Goal: Task Accomplishment & Management: Manage account settings

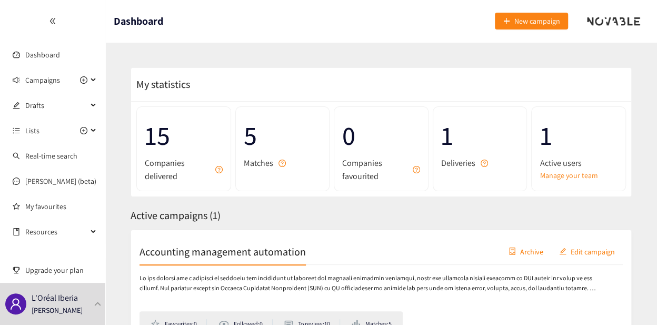
click at [628, 22] on div at bounding box center [613, 21] width 53 height 11
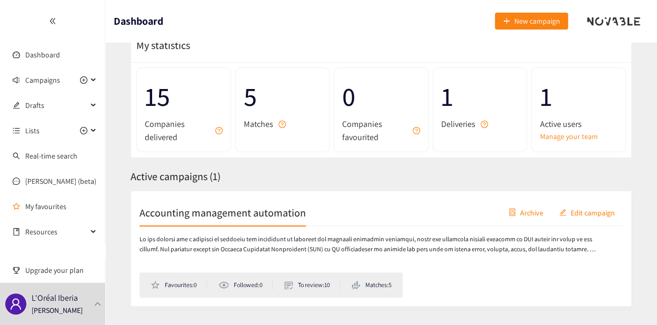
scroll to position [65, 0]
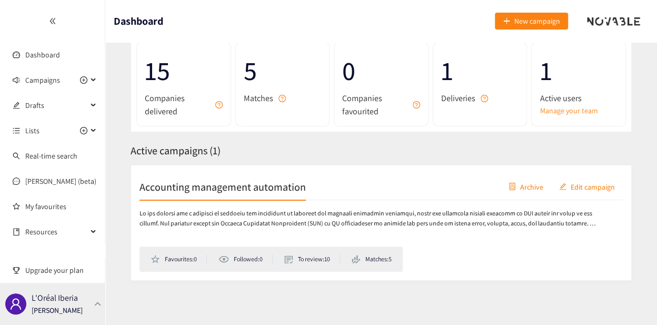
click at [77, 301] on div "L'Oréal Iberia [PERSON_NAME]" at bounding box center [52, 304] width 105 height 42
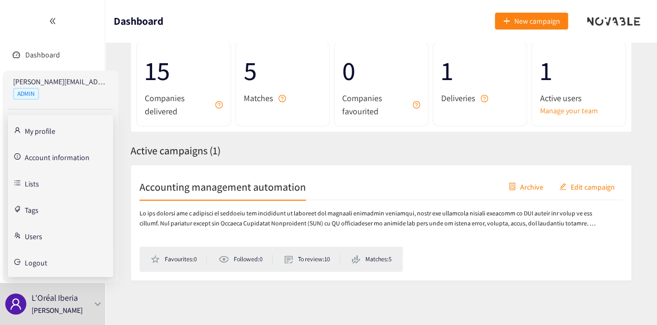
click at [37, 262] on span "Logout" at bounding box center [36, 262] width 23 height 7
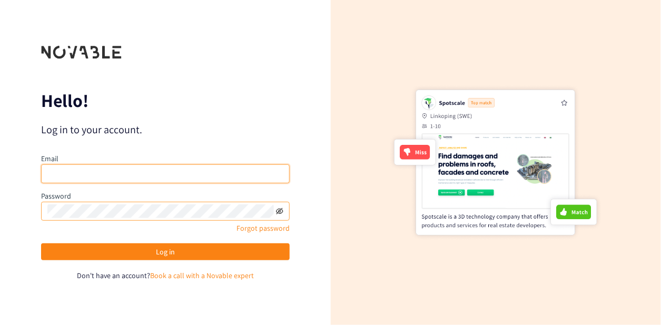
type input "[PERSON_NAME][EMAIL_ADDRESS][DOMAIN_NAME]"
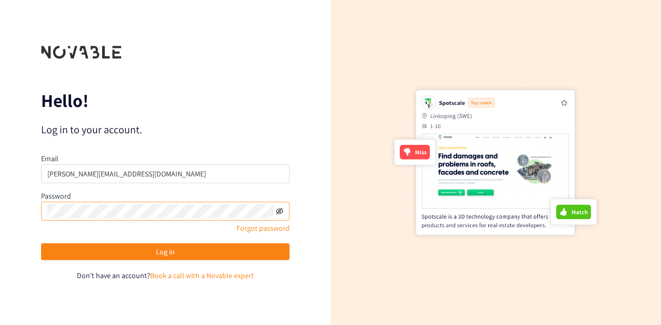
click at [278, 210] on icon "eye-invisible" at bounding box center [279, 211] width 7 height 7
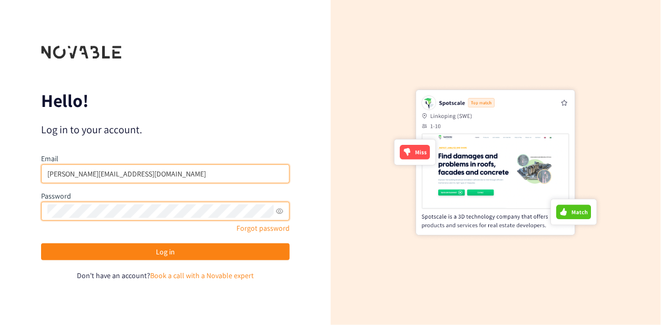
click at [174, 172] on input "[PERSON_NAME][EMAIL_ADDRESS][DOMAIN_NAME]" at bounding box center [165, 173] width 249 height 19
